Goal: Check status: Check status

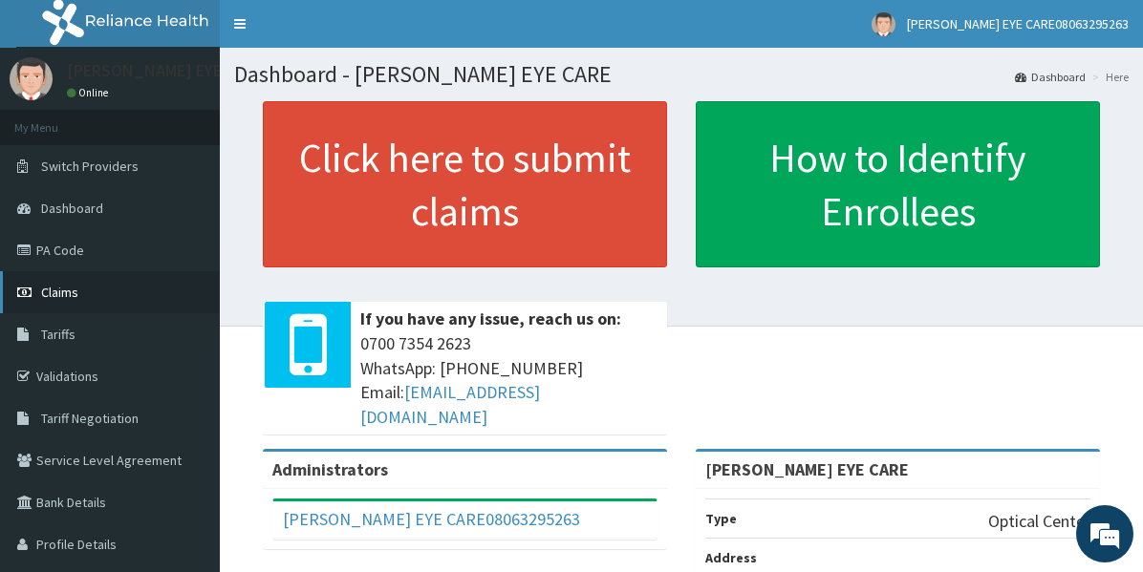
click at [71, 296] on span "Claims" at bounding box center [59, 292] width 37 height 17
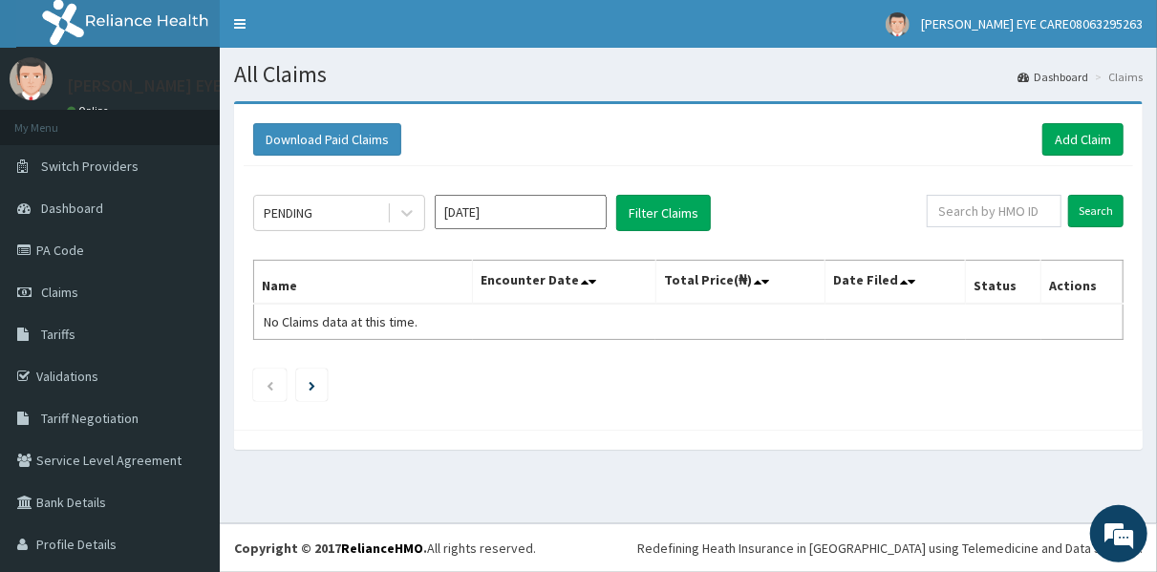
click at [521, 219] on input "Oct 2025" at bounding box center [521, 212] width 172 height 34
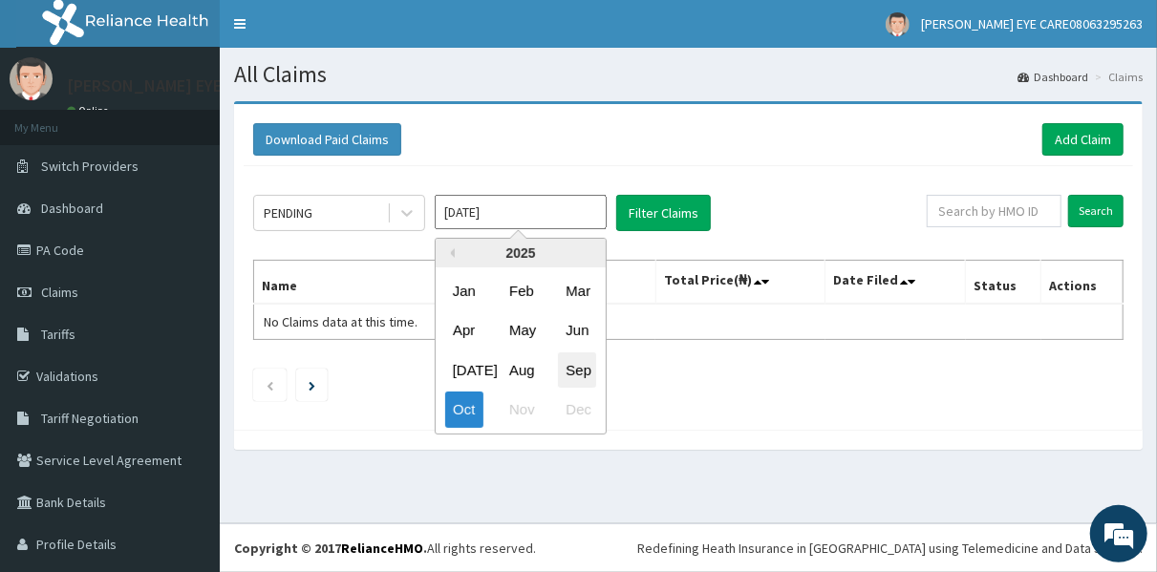
click at [575, 360] on div "Sep" at bounding box center [577, 370] width 38 height 35
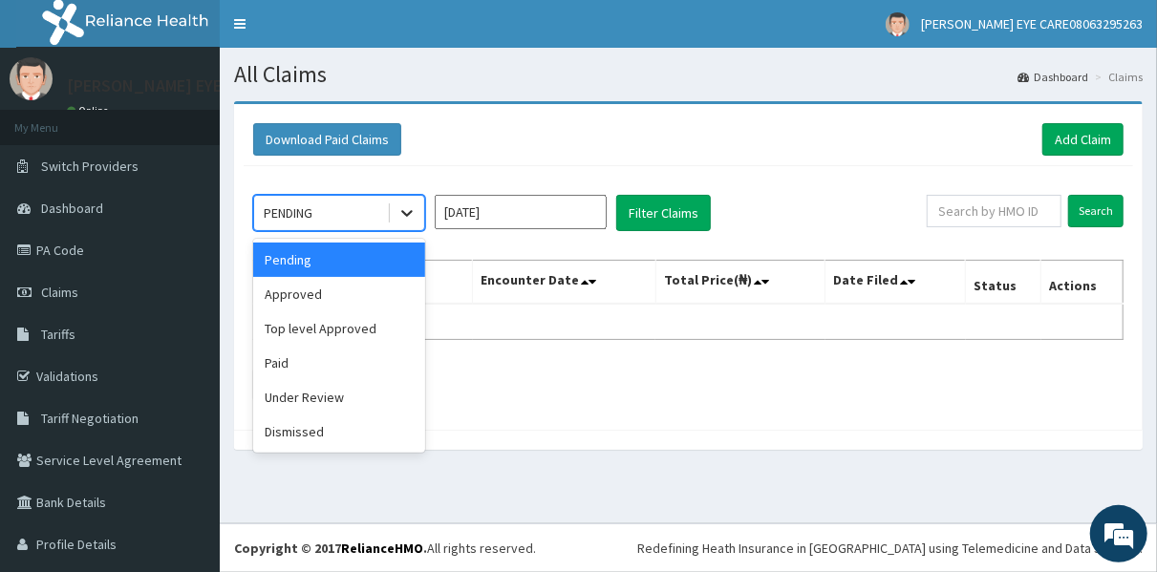
click at [409, 213] on icon at bounding box center [406, 214] width 11 height 7
click at [361, 291] on div "Approved" at bounding box center [339, 294] width 172 height 34
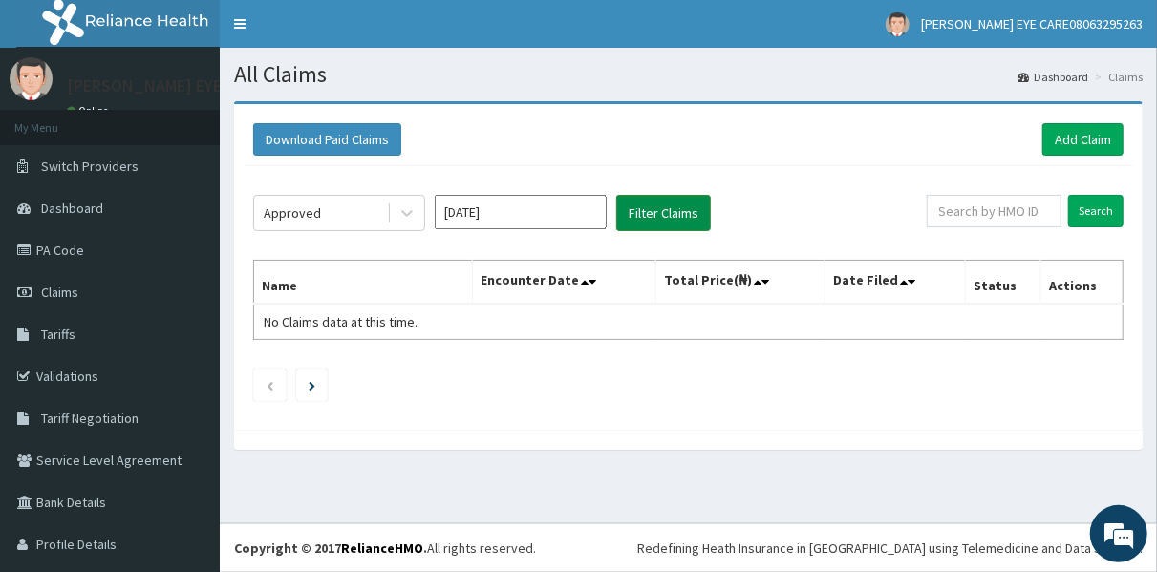
click at [636, 216] on button "Filter Claims" at bounding box center [663, 213] width 95 height 36
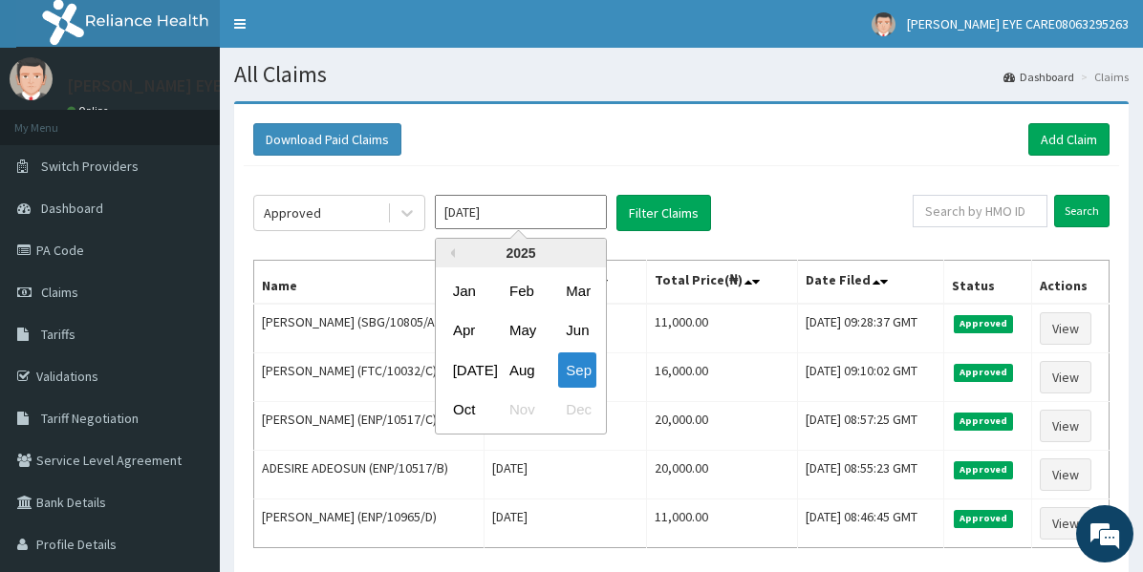
click at [552, 219] on input "Sep 2025" at bounding box center [521, 212] width 172 height 34
click at [523, 369] on div "Aug" at bounding box center [521, 370] width 38 height 35
type input "Aug 2025"
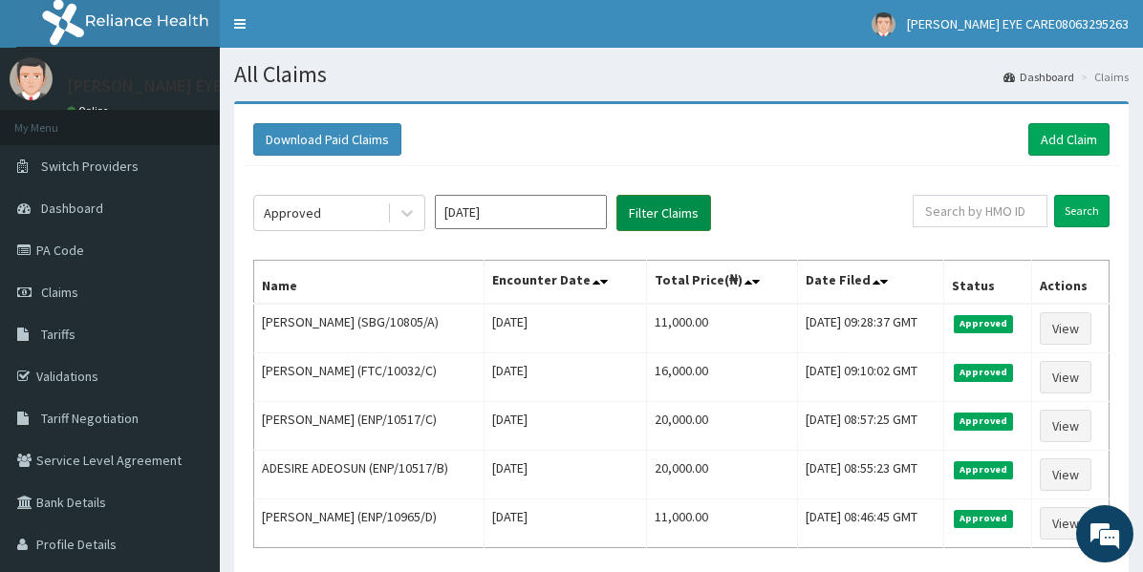
click at [632, 214] on button "Filter Claims" at bounding box center [663, 213] width 95 height 36
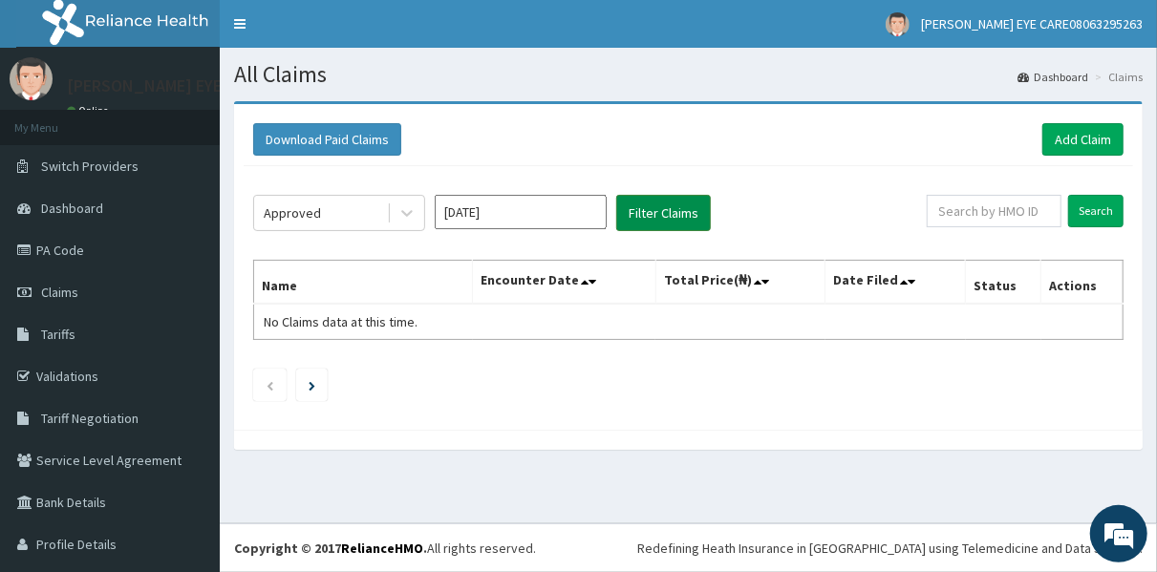
click at [632, 214] on button "Filter Claims" at bounding box center [663, 213] width 95 height 36
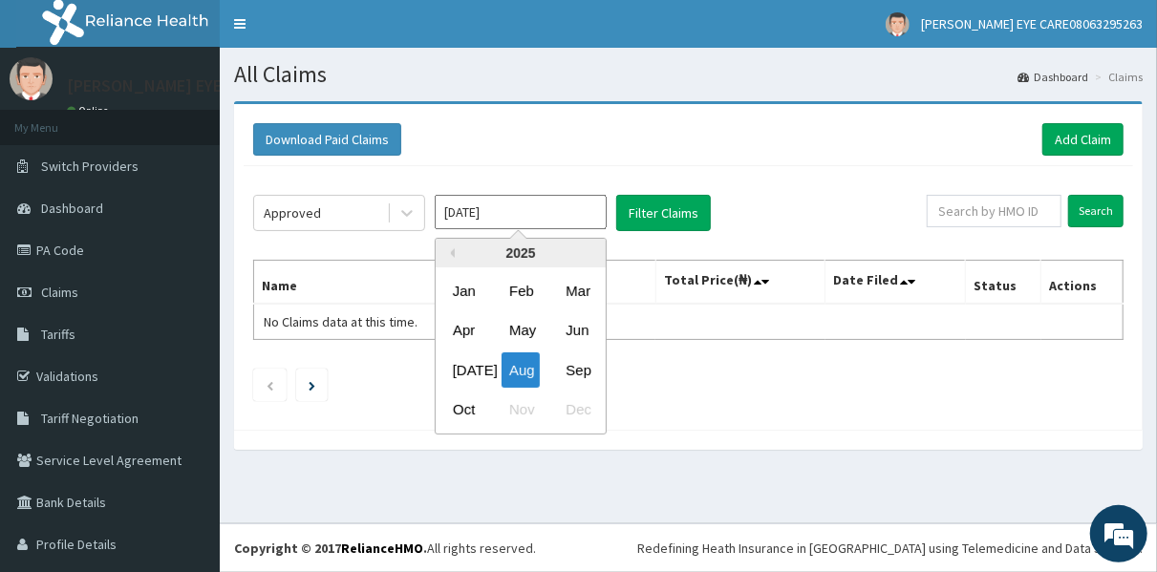
click at [499, 225] on input "Aug 2025" at bounding box center [521, 212] width 172 height 34
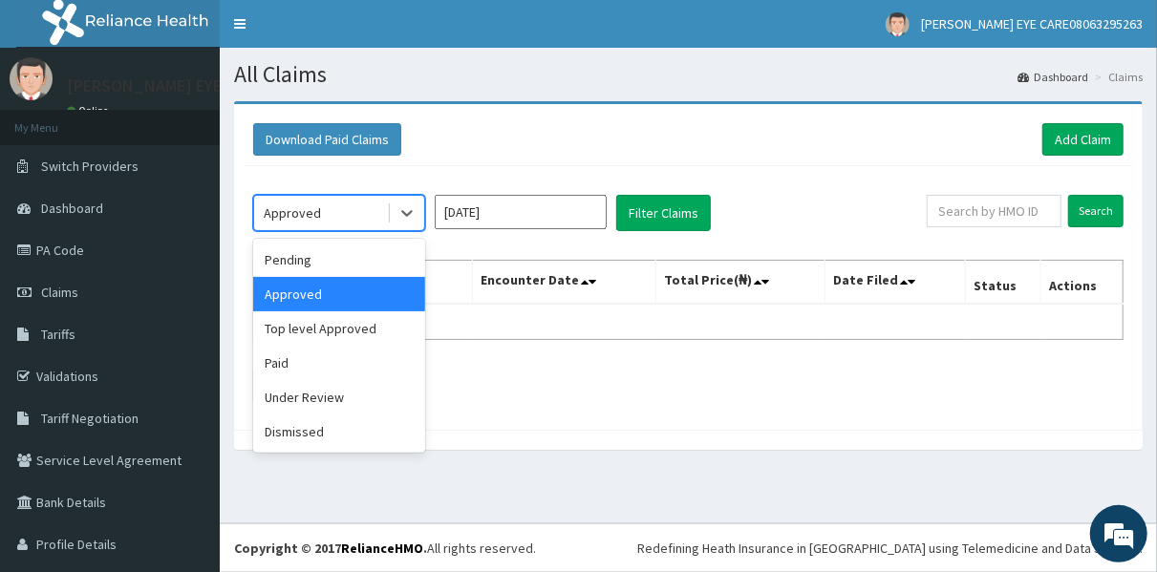
click at [361, 216] on div "Approved" at bounding box center [320, 213] width 133 height 31
click at [336, 359] on div "Paid" at bounding box center [339, 363] width 172 height 34
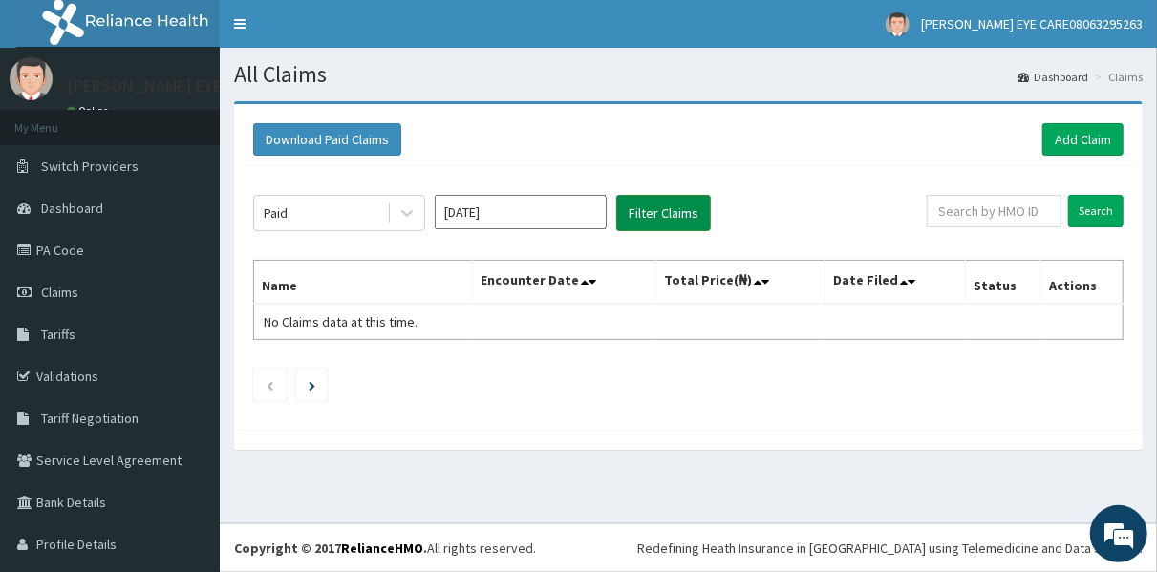
click at [621, 220] on button "Filter Claims" at bounding box center [663, 213] width 95 height 36
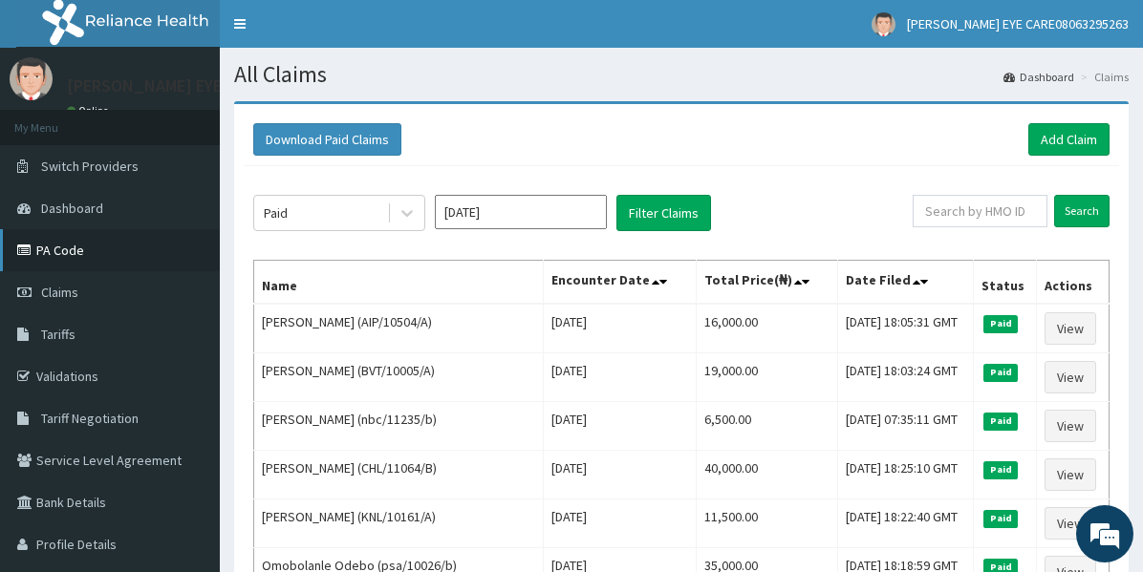
click at [65, 247] on link "PA Code" at bounding box center [110, 250] width 220 height 42
